Goal: Task Accomplishment & Management: Use online tool/utility

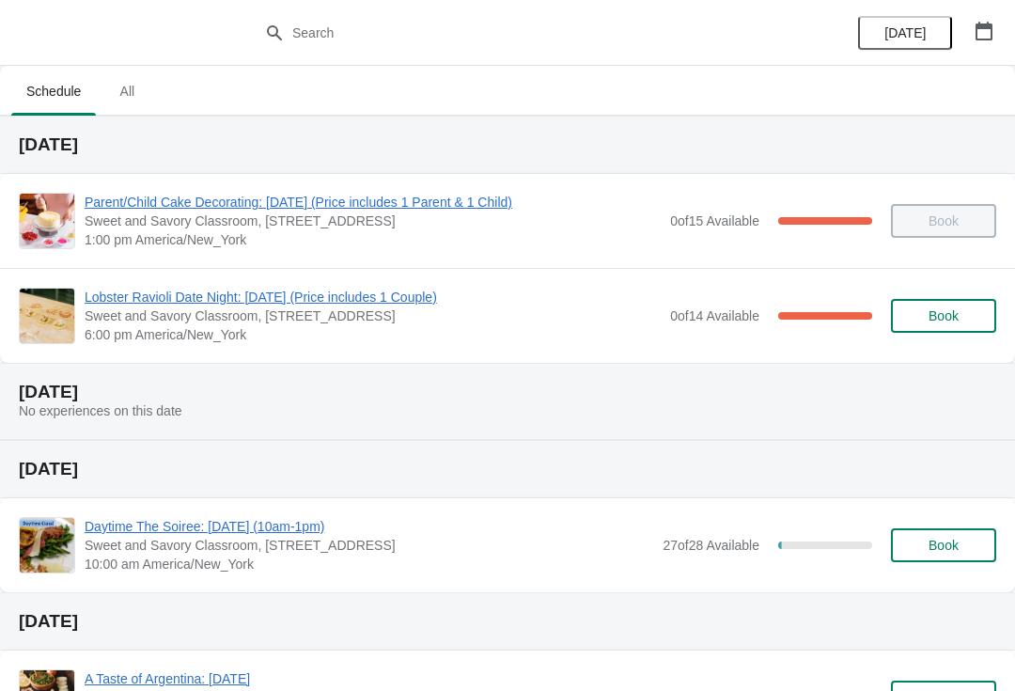
click at [99, 298] on span "Lobster Ravioli Date Night: [DATE] (Price includes 1 Couple)" at bounding box center [373, 297] width 576 height 19
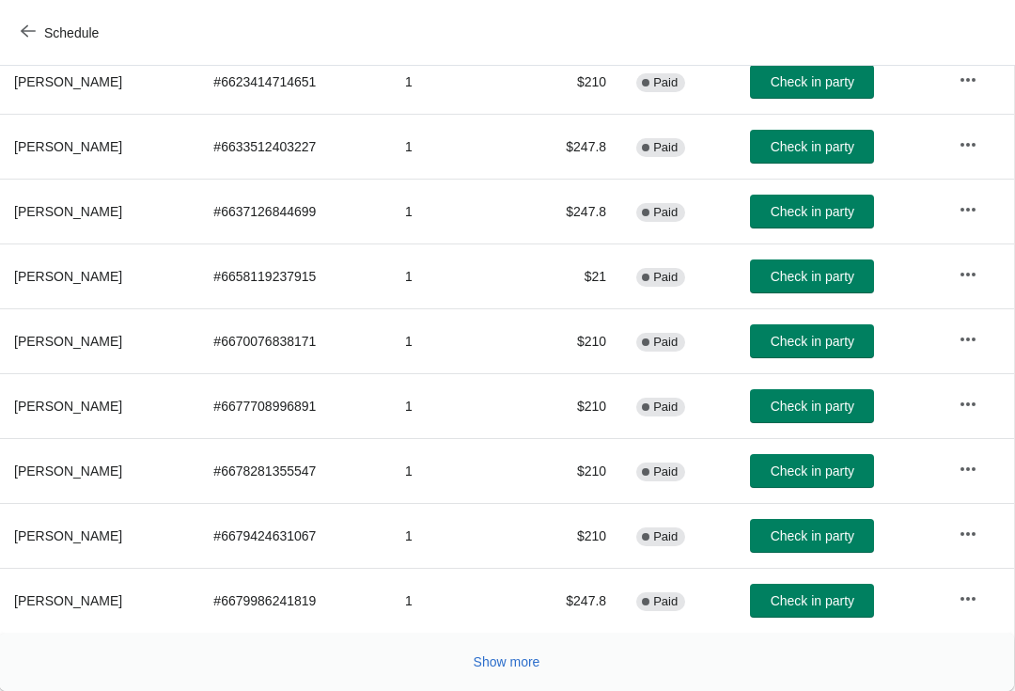
scroll to position [327, 1]
click at [510, 659] on span "Show more" at bounding box center [507, 661] width 67 height 15
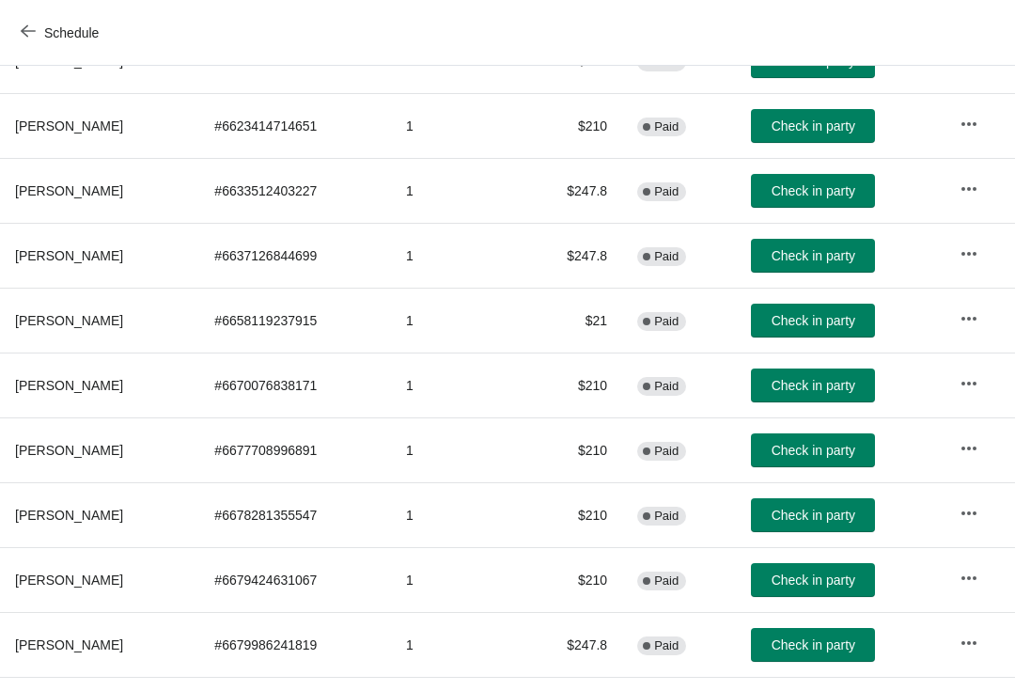
scroll to position [287, 0]
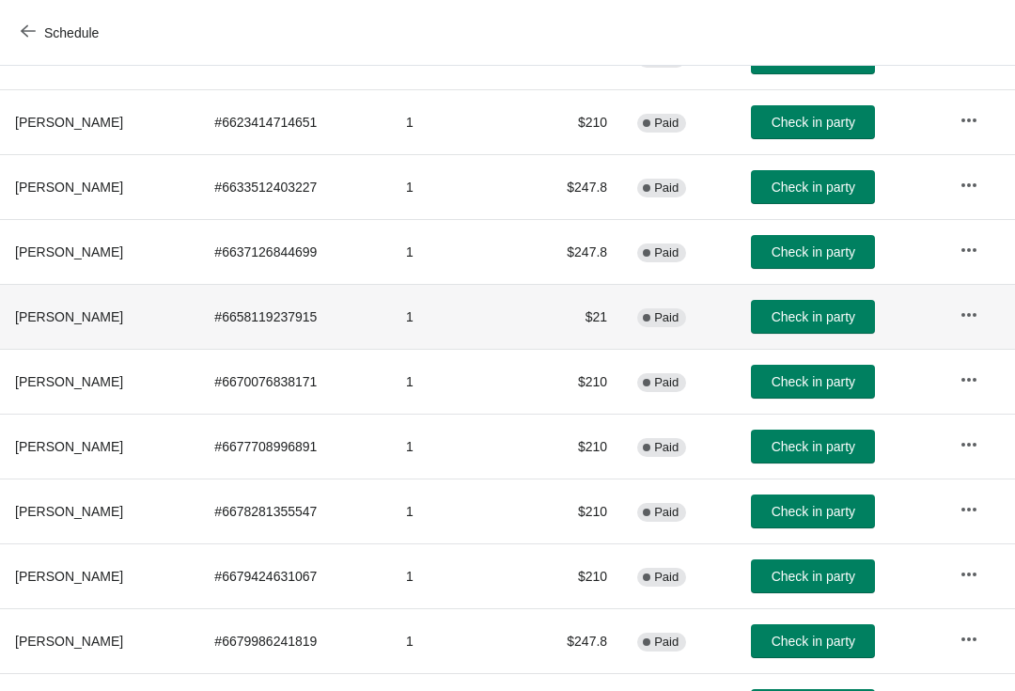
click at [855, 316] on span "Check in party" at bounding box center [814, 316] width 84 height 15
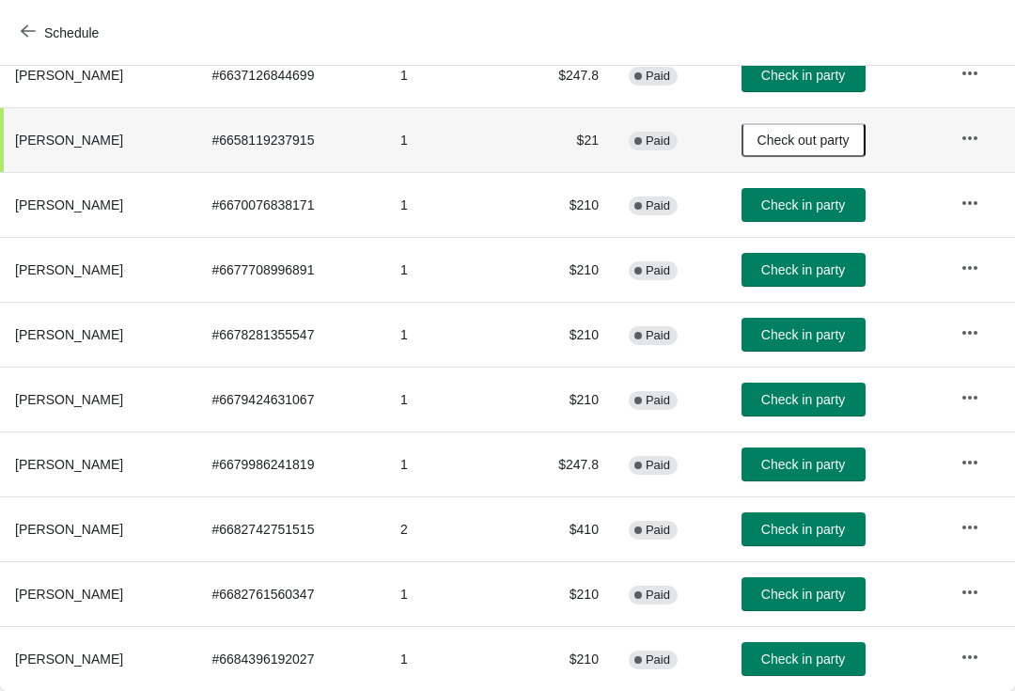
scroll to position [463, 0]
click at [840, 595] on span "Check in party" at bounding box center [803, 594] width 84 height 15
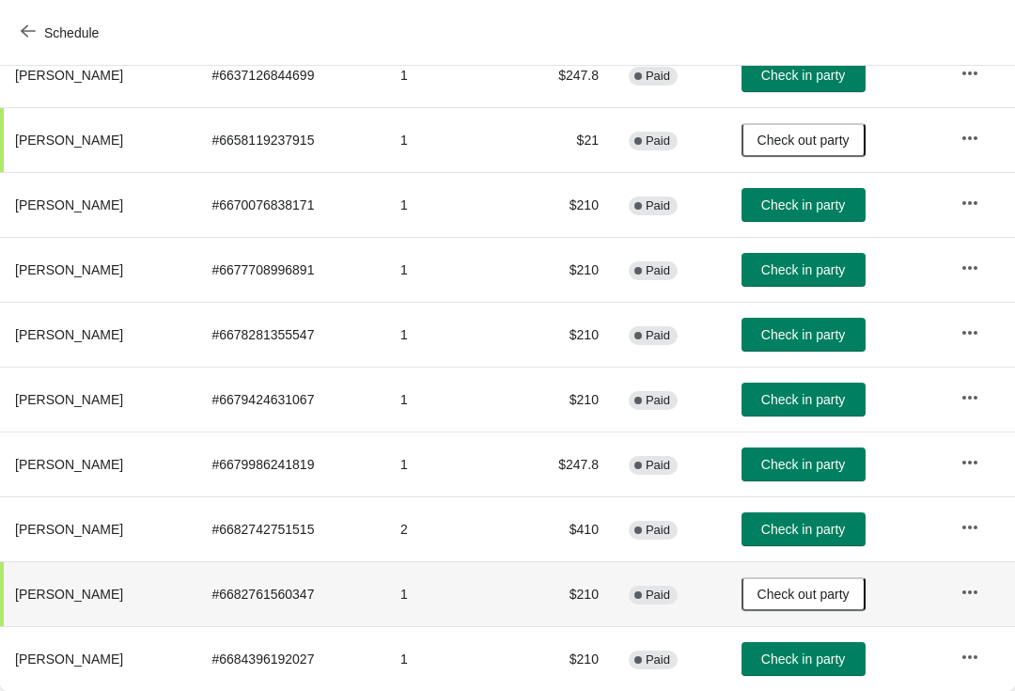
click at [829, 522] on span "Check in party" at bounding box center [803, 529] width 84 height 15
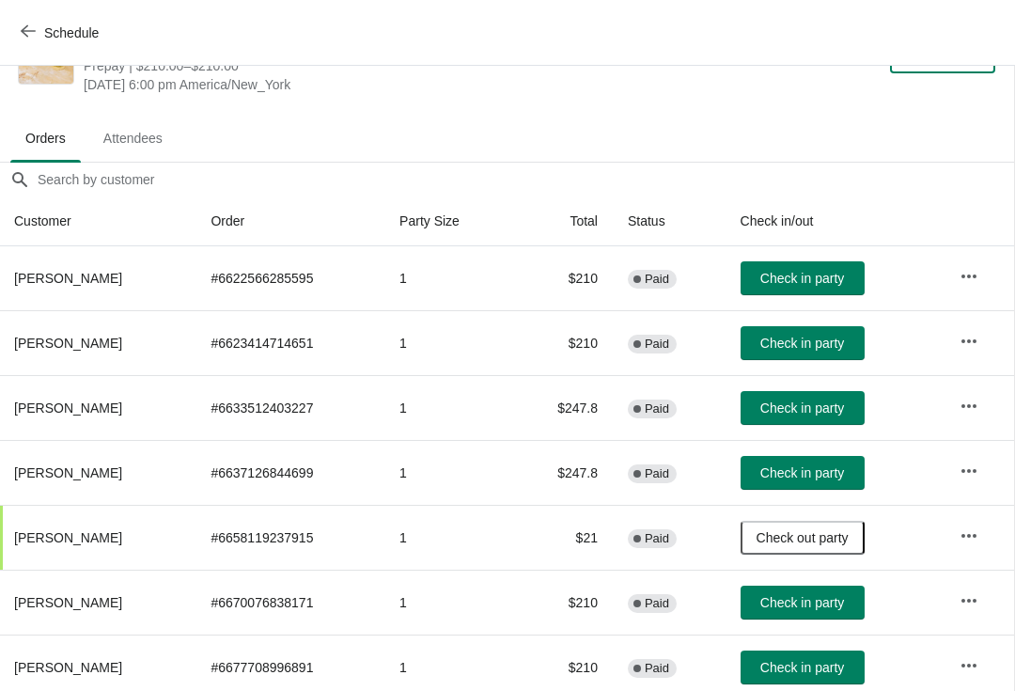
scroll to position [64, 1]
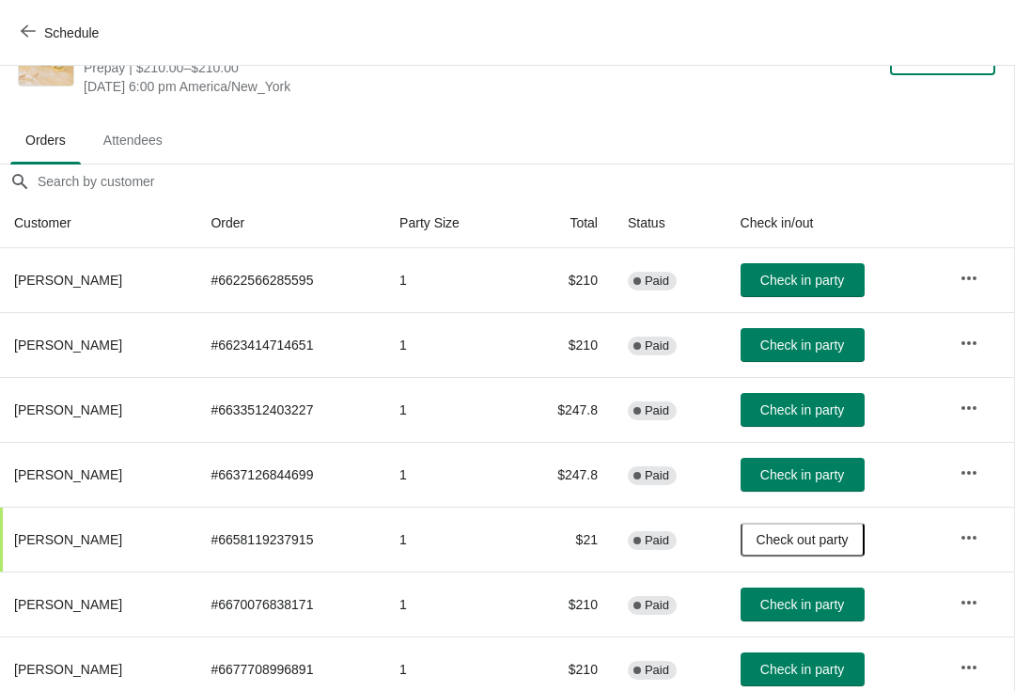
click at [813, 402] on span "Check in party" at bounding box center [803, 409] width 84 height 15
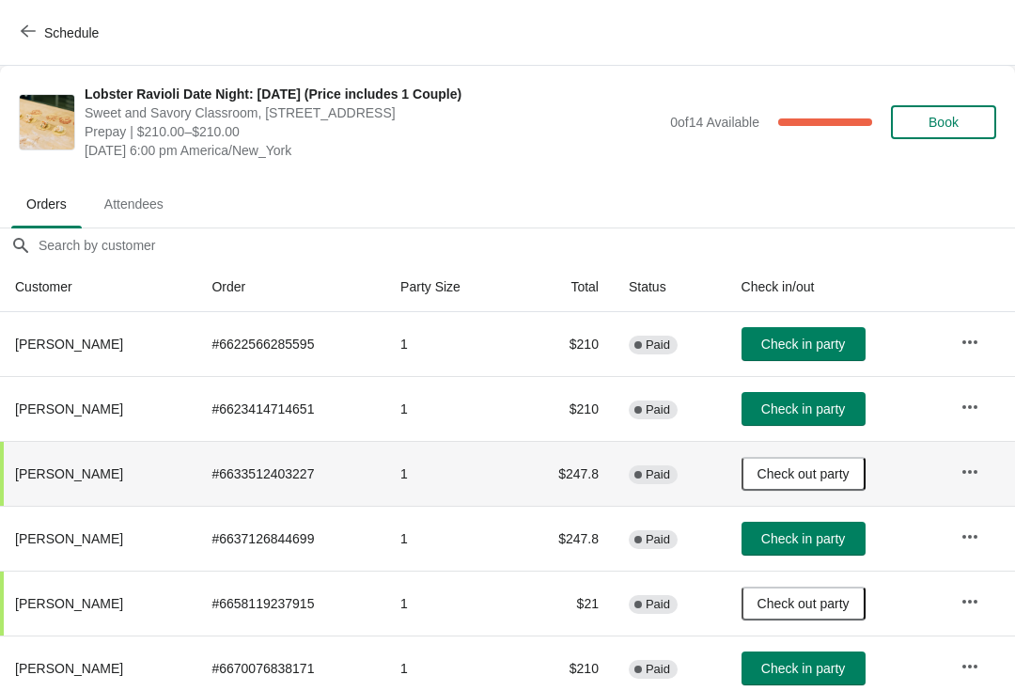
scroll to position [0, 0]
click at [831, 410] on span "Check in party" at bounding box center [803, 408] width 84 height 15
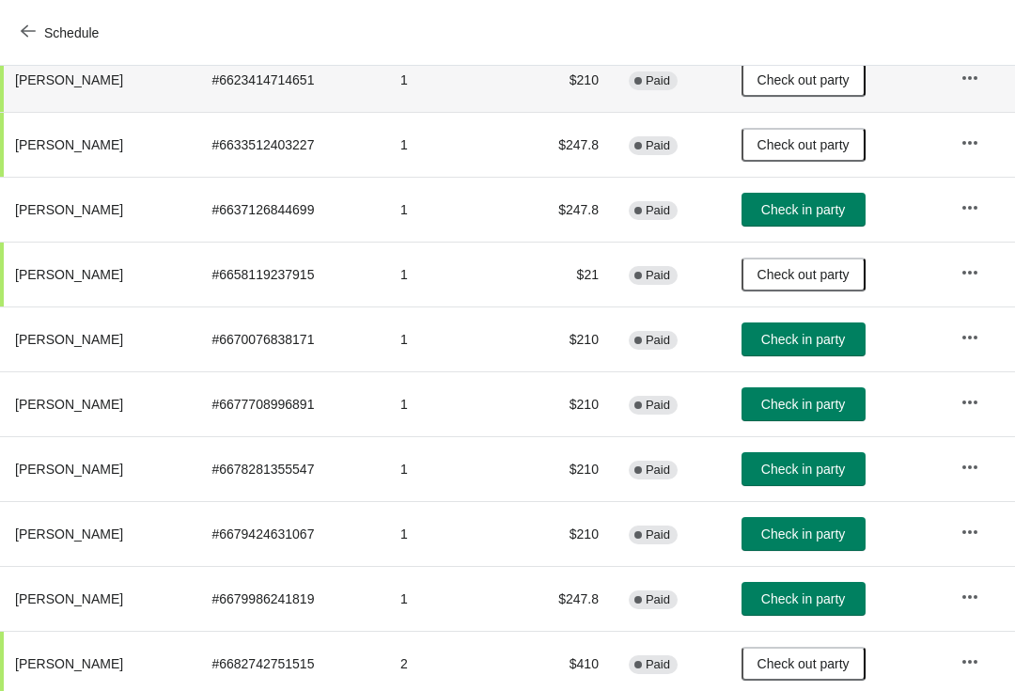
scroll to position [328, 0]
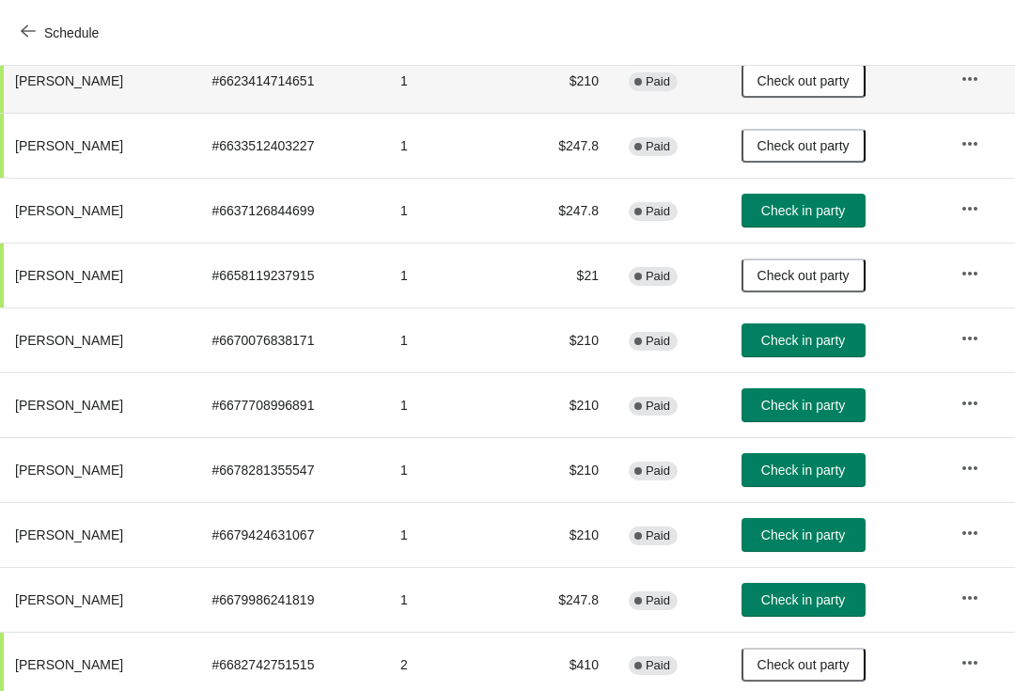
click at [845, 206] on span "Check in party" at bounding box center [803, 210] width 84 height 15
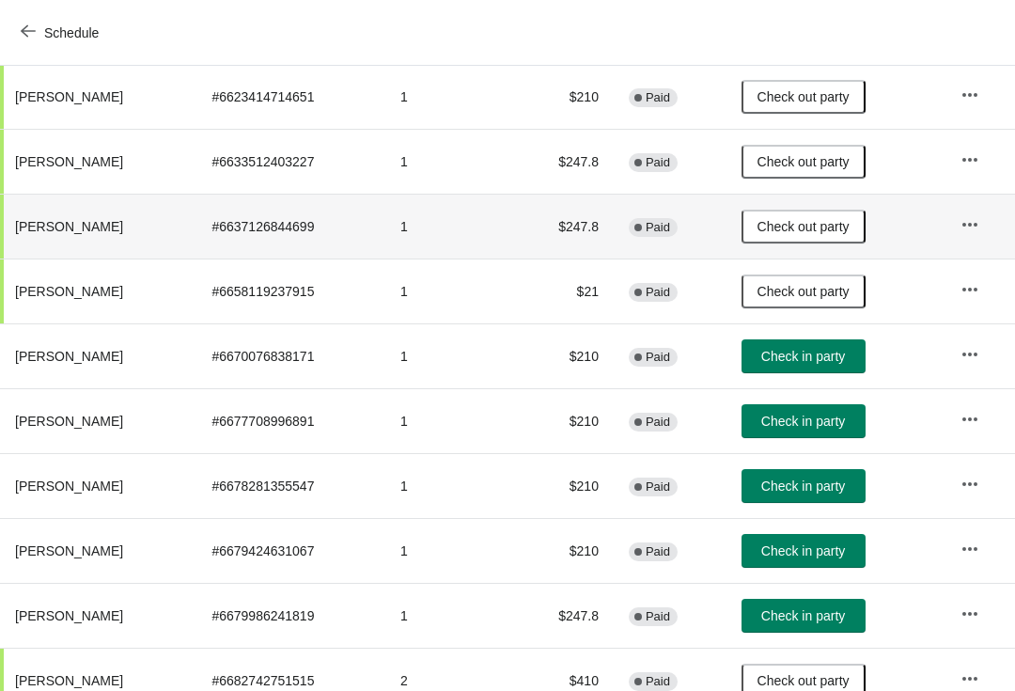
scroll to position [313, 0]
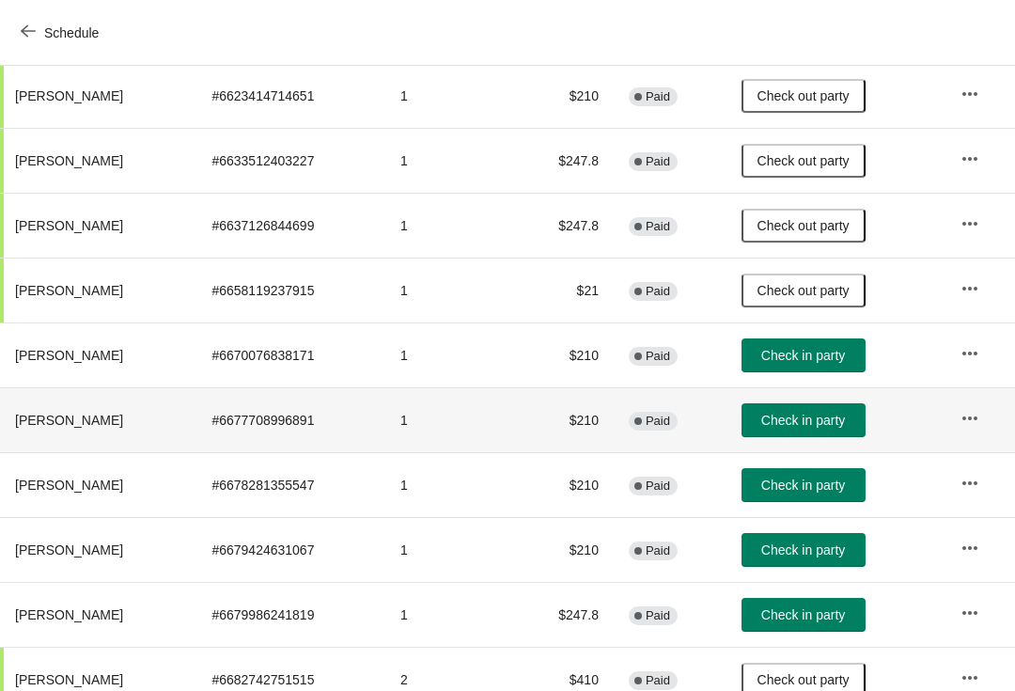
click at [926, 448] on td "Check in party" at bounding box center [836, 419] width 219 height 65
click at [845, 413] on span "Check in party" at bounding box center [803, 420] width 84 height 15
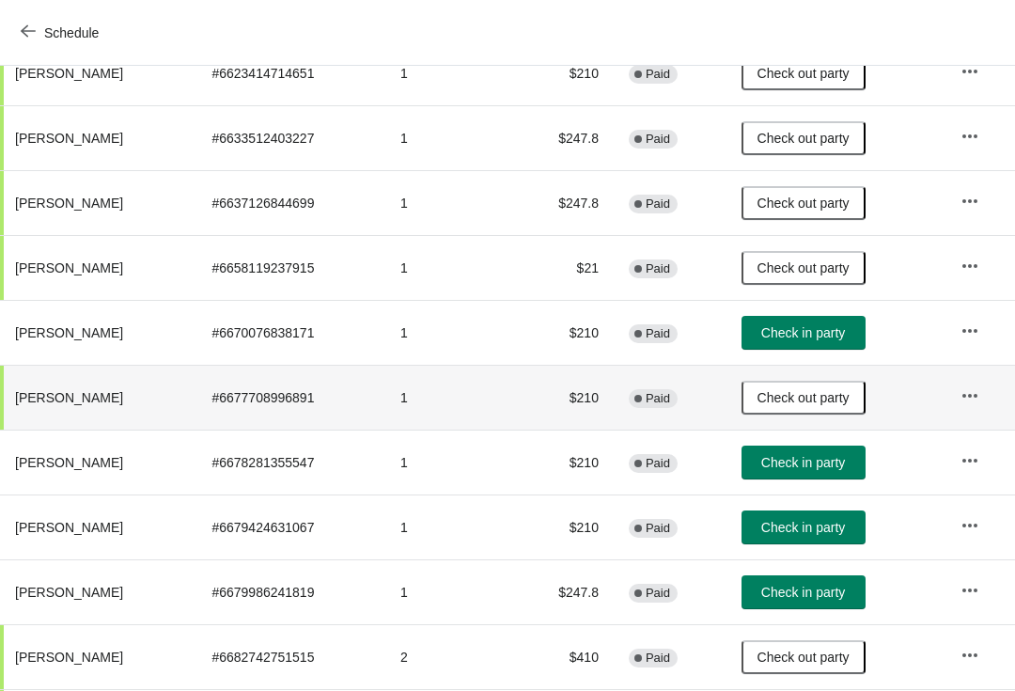
scroll to position [336, 0]
click at [845, 336] on span "Check in party" at bounding box center [803, 332] width 84 height 15
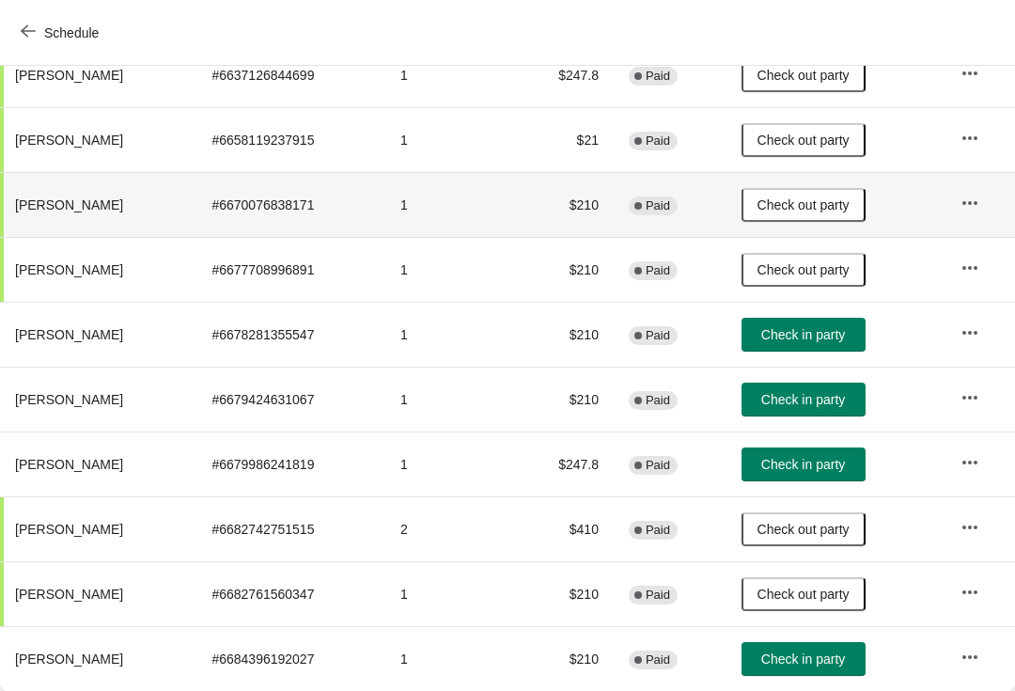
scroll to position [463, 0]
click at [859, 394] on button "Check in party" at bounding box center [804, 400] width 124 height 34
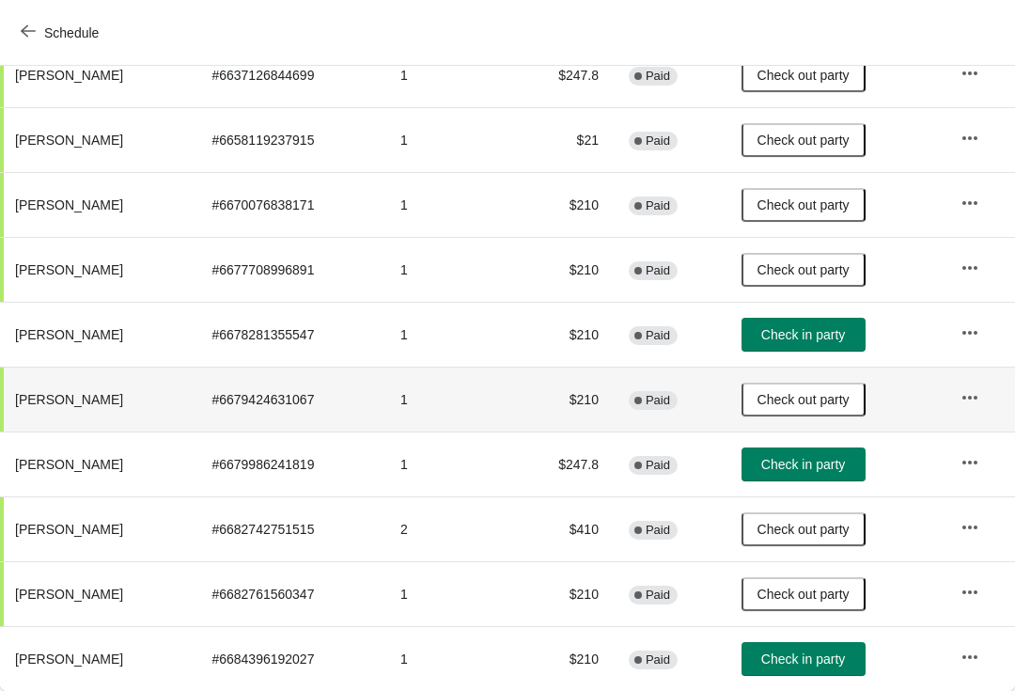
click at [816, 649] on button "Check in party" at bounding box center [804, 659] width 124 height 34
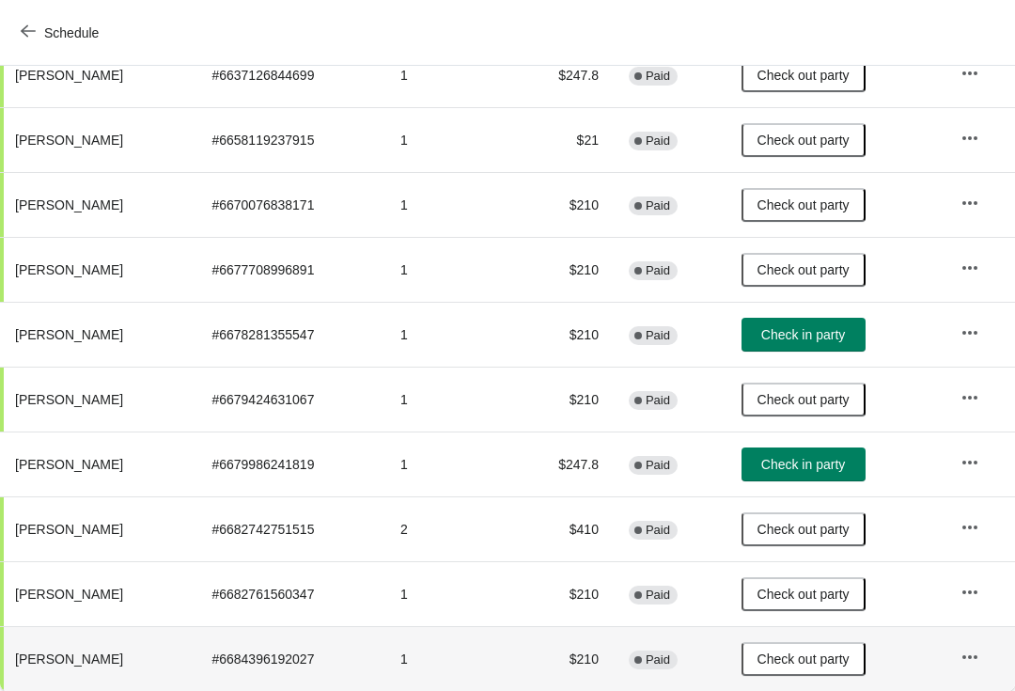
click at [822, 469] on span "Check in party" at bounding box center [803, 464] width 84 height 15
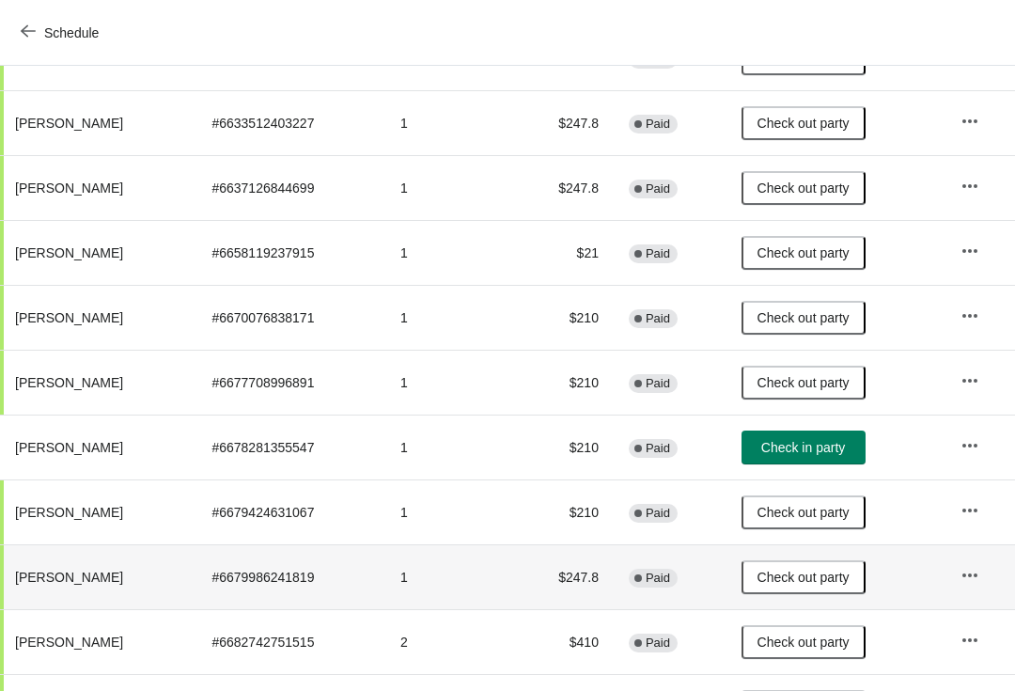
scroll to position [346, 0]
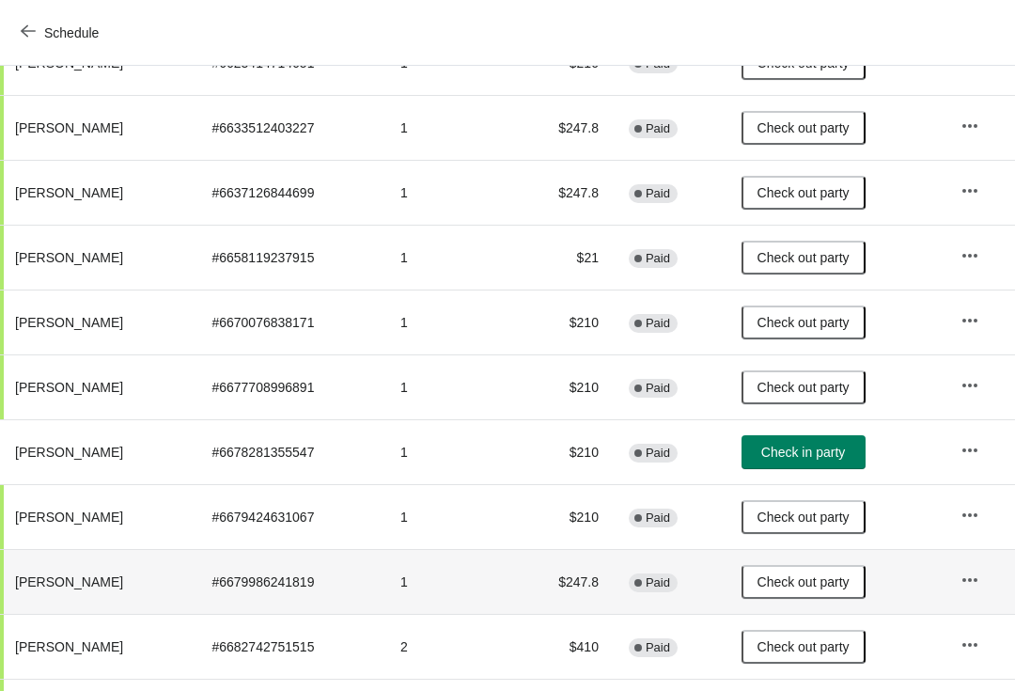
click at [845, 446] on span "Check in party" at bounding box center [803, 452] width 84 height 15
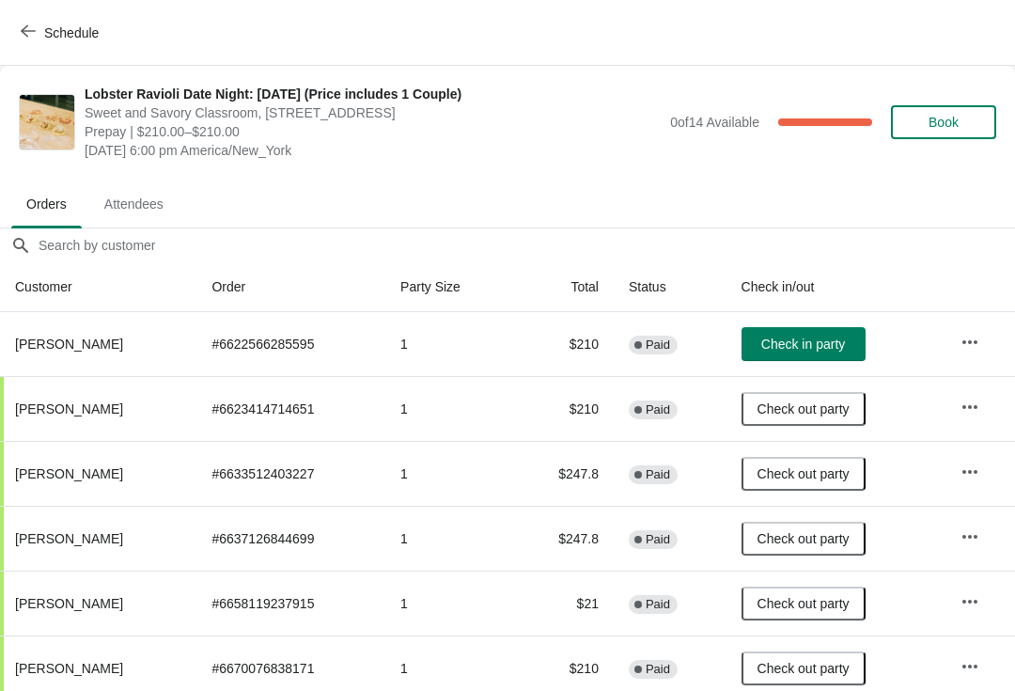
scroll to position [0, 0]
click at [6, 240] on div at bounding box center [507, 245] width 1015 height 34
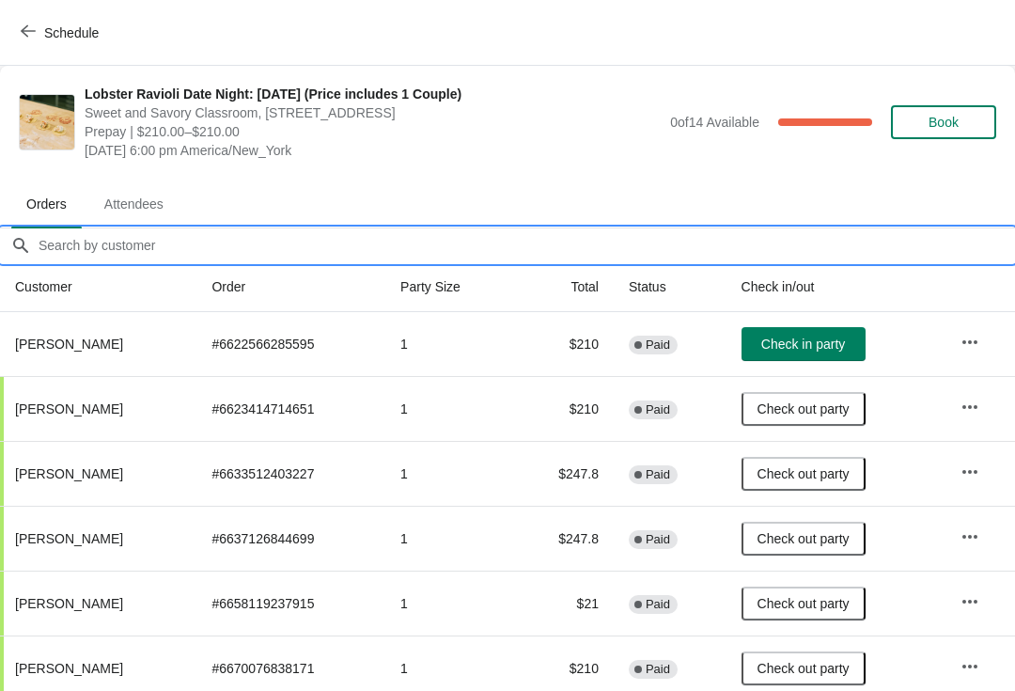
click at [576, 196] on ul "Orders Attendees" at bounding box center [508, 203] width 1000 height 49
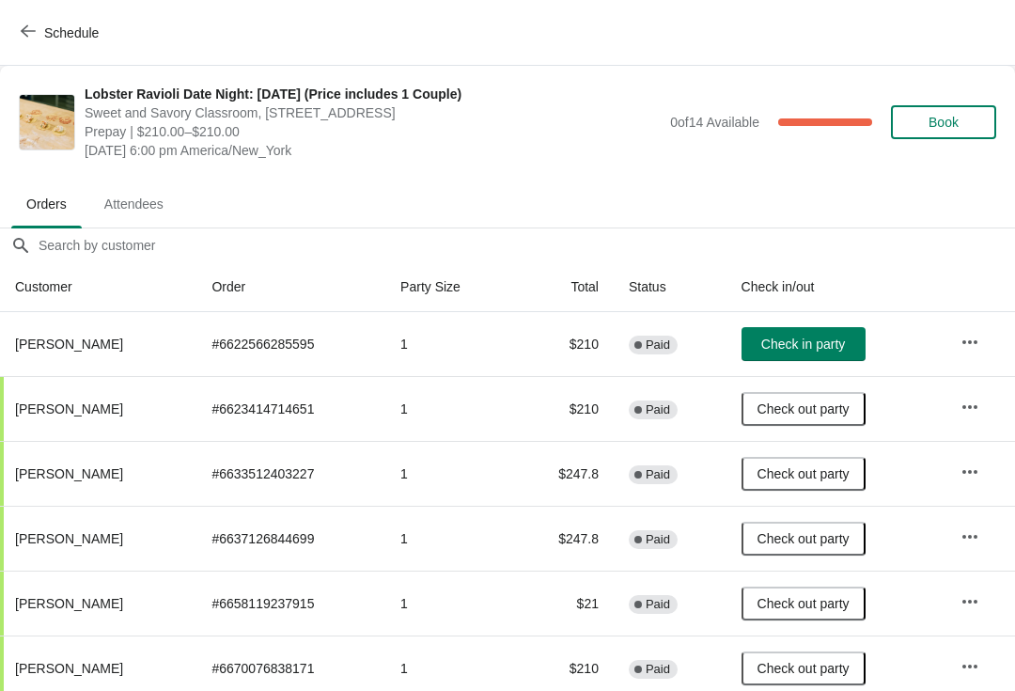
click at [812, 342] on span "Check in party" at bounding box center [803, 344] width 84 height 15
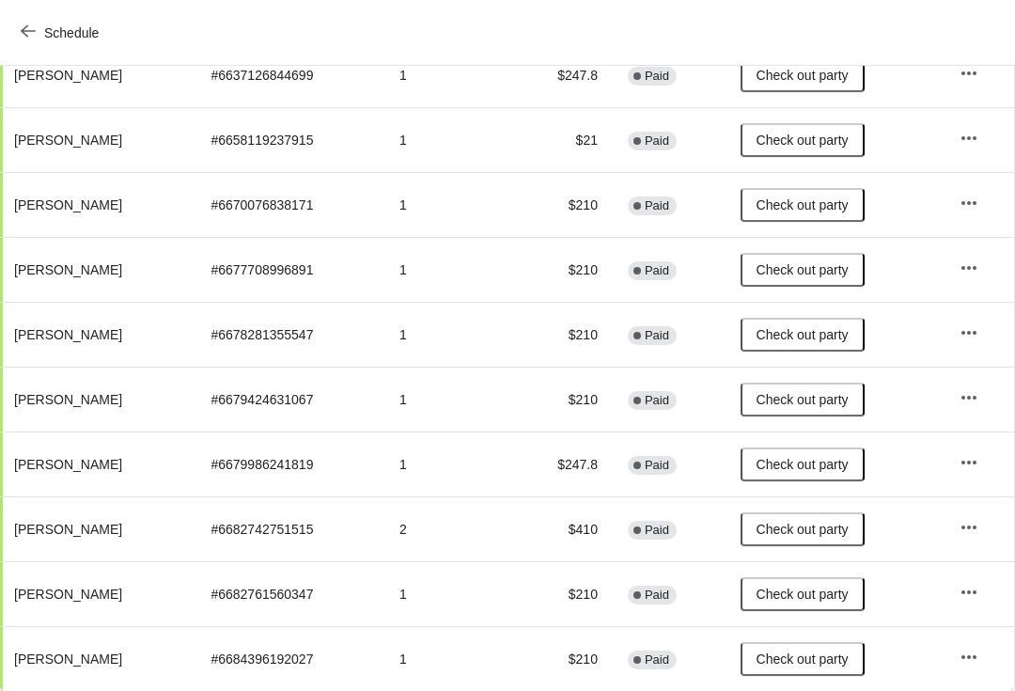
scroll to position [463, 1]
